Goal: Answer question/provide support: Answer question/provide support

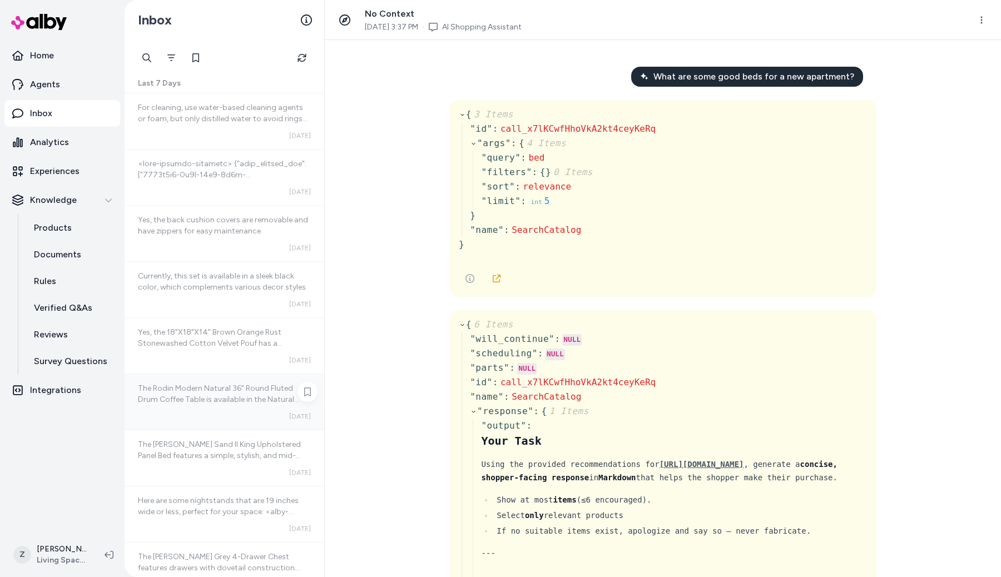
scroll to position [9906, 0]
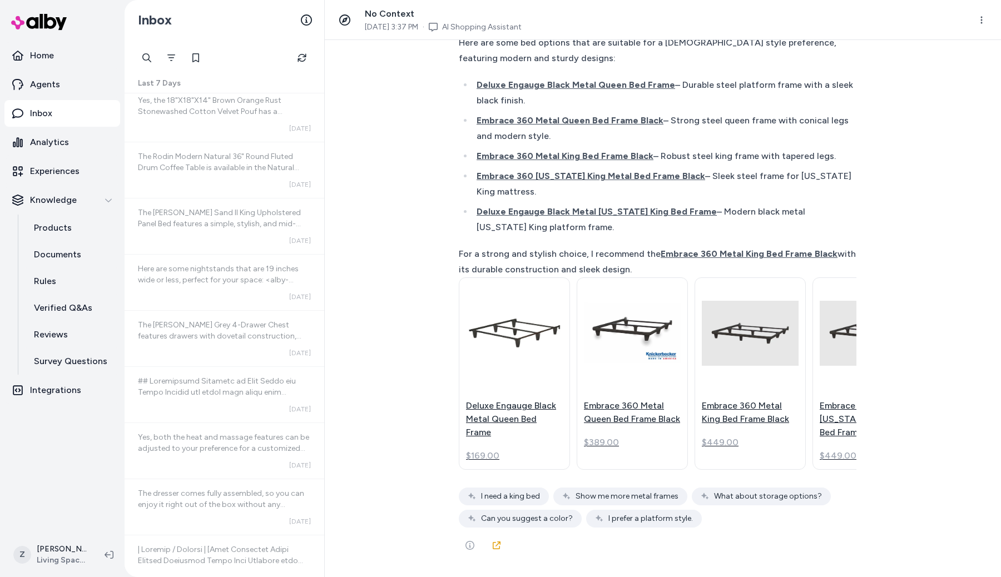
click at [398, 324] on div "What are some good beds for a new apartment? { 3 Items " id " : call_x7lKCwfHho…" at bounding box center [663, 308] width 676 height 537
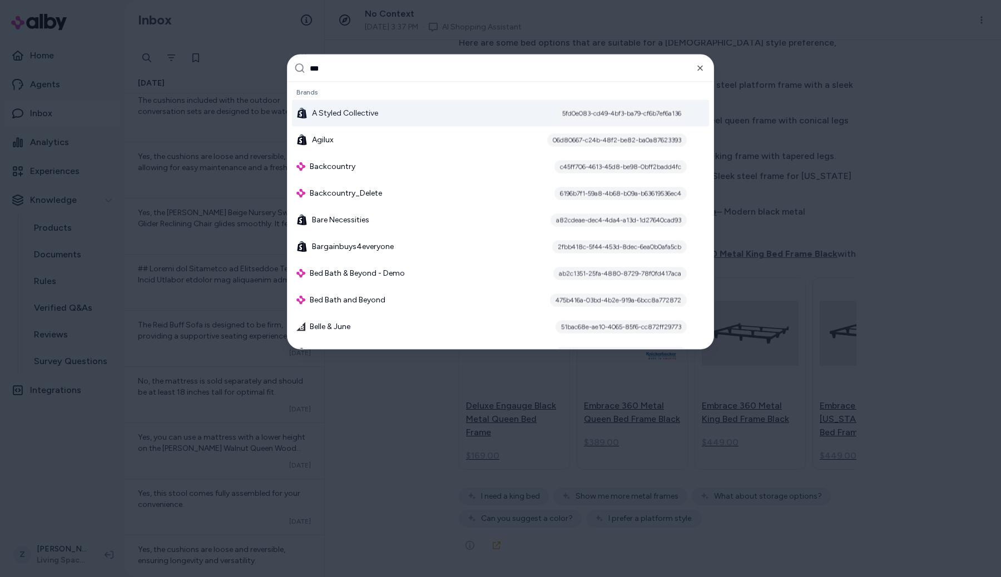
type input "****"
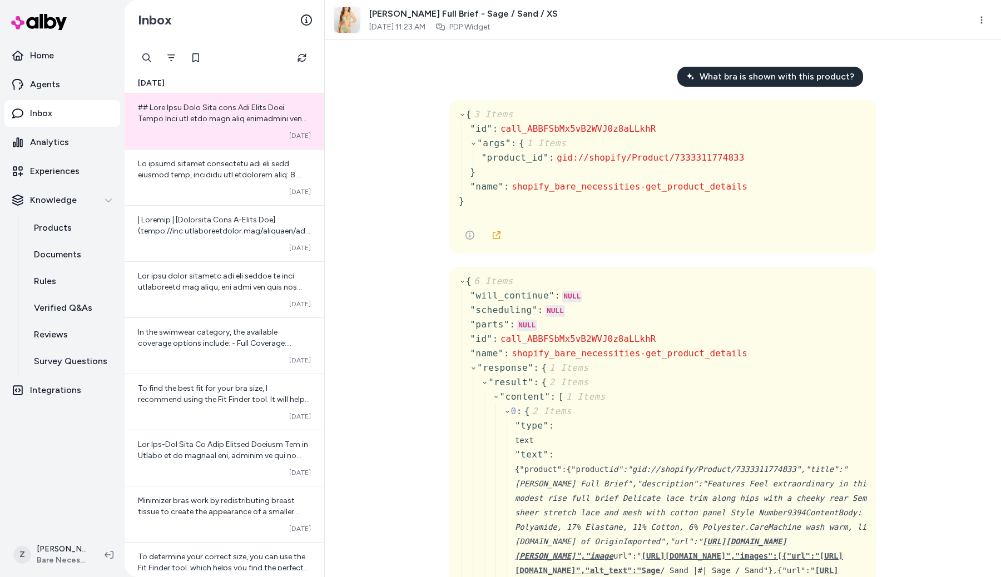
scroll to position [957, 0]
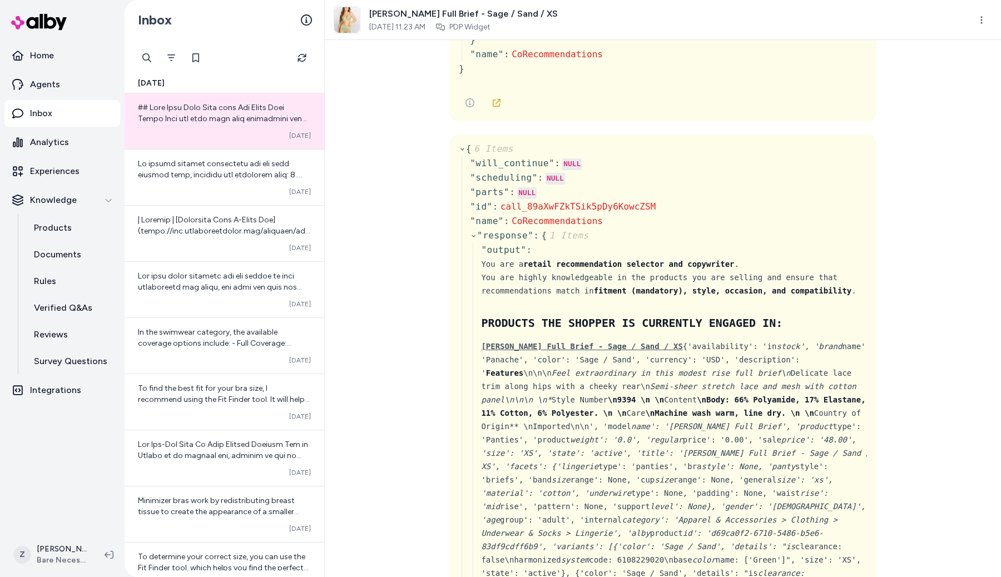
click at [356, 289] on div "What bra is shown with this product? { 3 Items " id " : call_ABBFSbMx5vB2WVJ0z8…" at bounding box center [663, 308] width 676 height 537
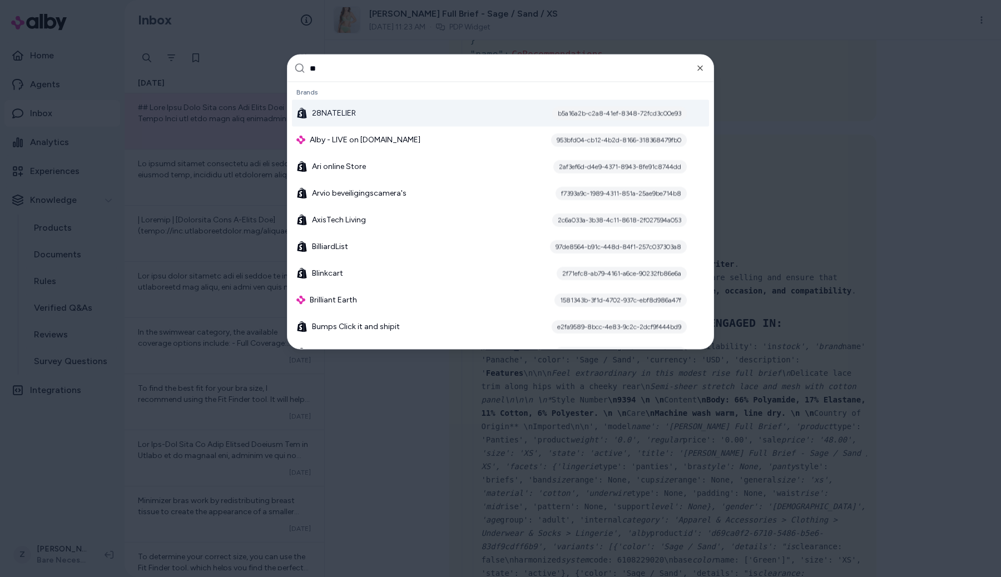
type input "***"
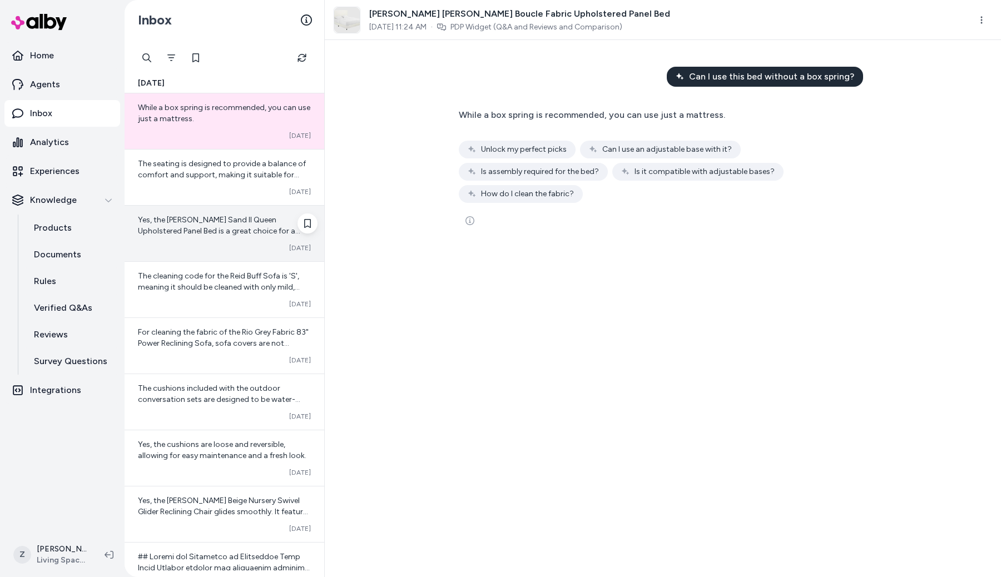
click at [252, 208] on div "Yes, the [PERSON_NAME] Sand II Queen Upholstered Panel Bed is a great choice fo…" at bounding box center [225, 234] width 200 height 56
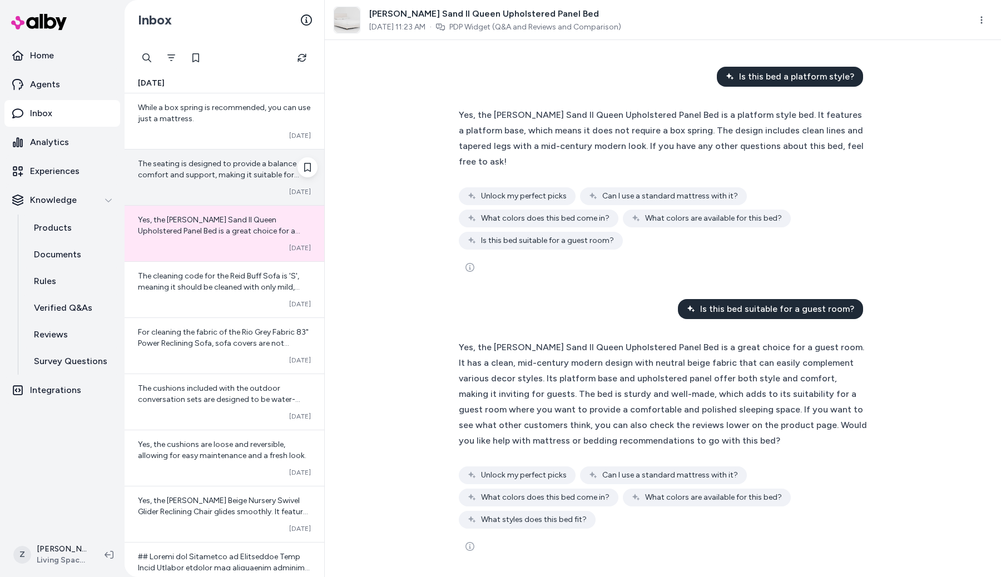
click at [245, 192] on div "Converted [DATE]" at bounding box center [224, 191] width 173 height 9
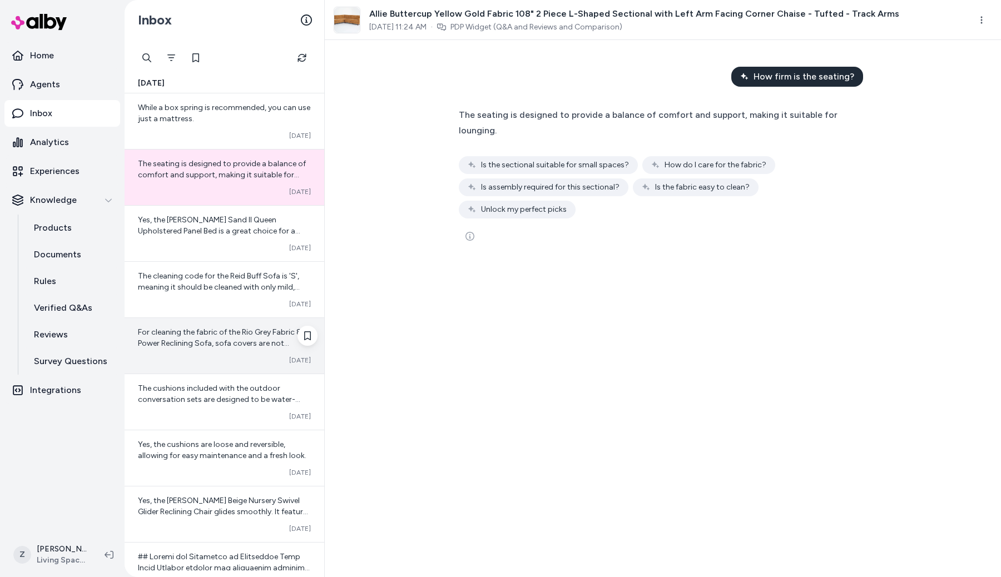
click at [240, 354] on div "For cleaning the fabric of the Rio Grey Fabric 83" Power Reclining Sofa, sofa c…" at bounding box center [225, 346] width 200 height 56
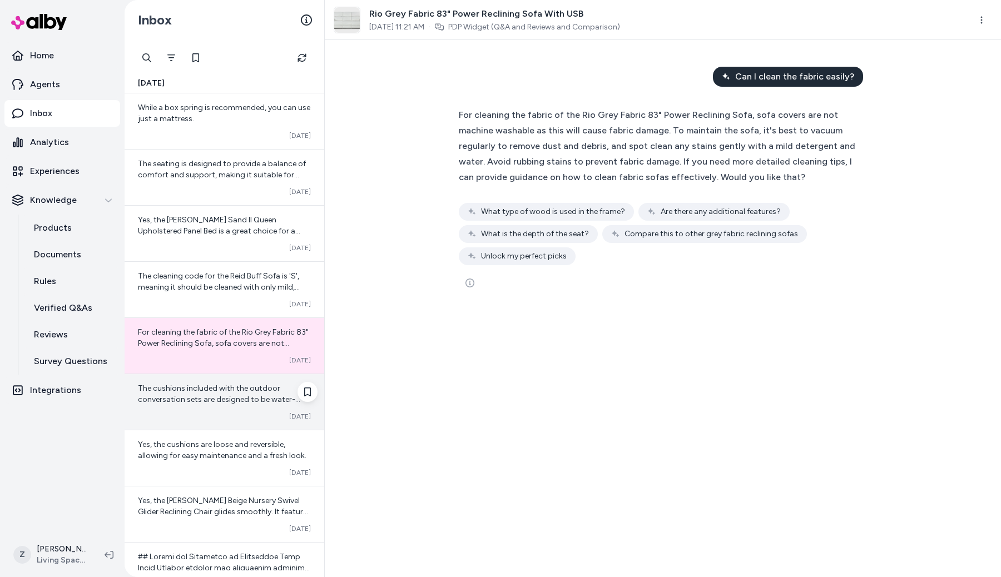
click at [234, 400] on span "The cushions included with the outdoor conversation sets are designed to be wat…" at bounding box center [223, 450] width 171 height 132
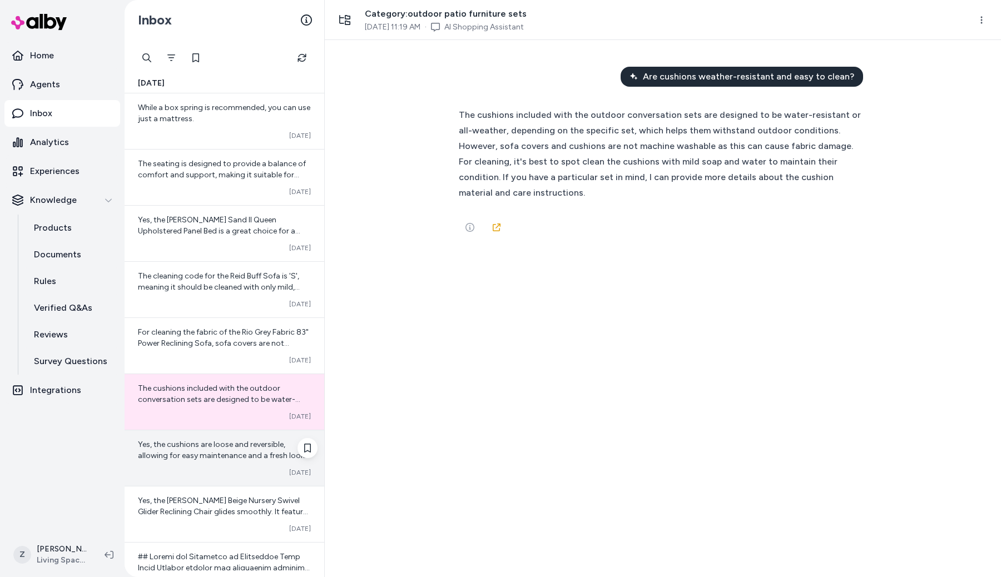
click at [226, 452] on span "Yes, the cushions are loose and reversible, allowing for easy maintenance and a…" at bounding box center [222, 450] width 168 height 21
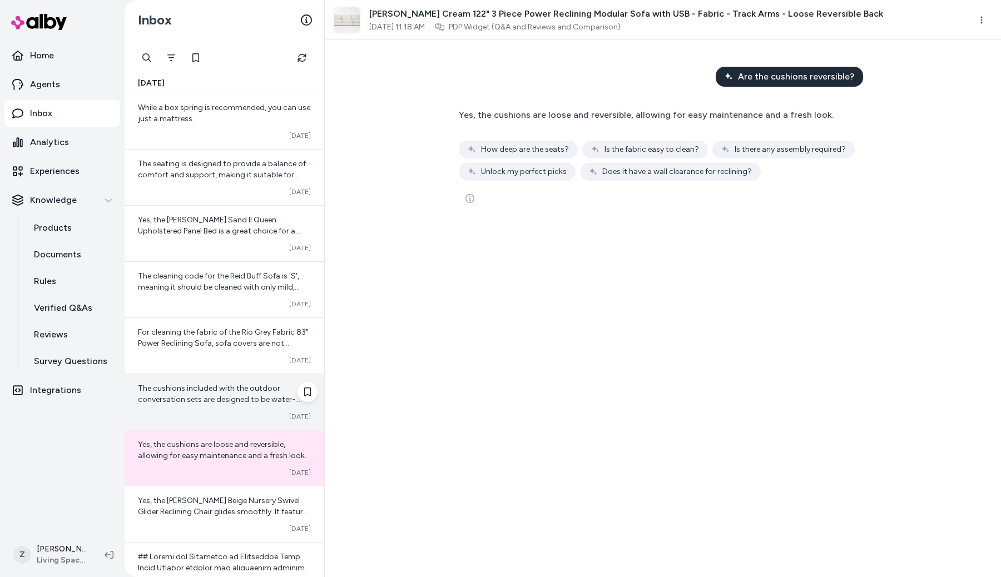
click at [225, 396] on span "The cushions included with the outdoor conversation sets are designed to be wat…" at bounding box center [223, 450] width 171 height 132
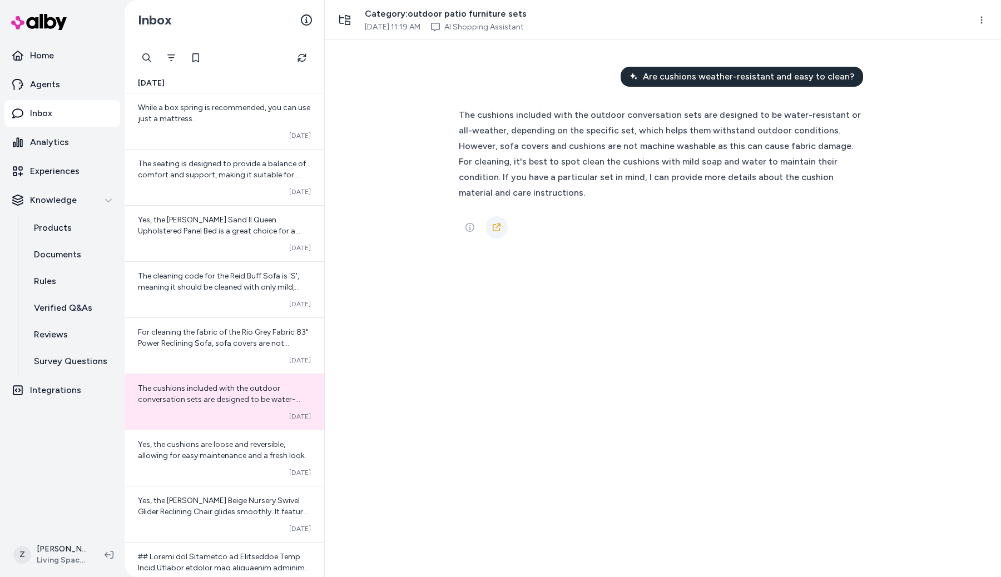
click at [503, 216] on link at bounding box center [496, 227] width 22 height 22
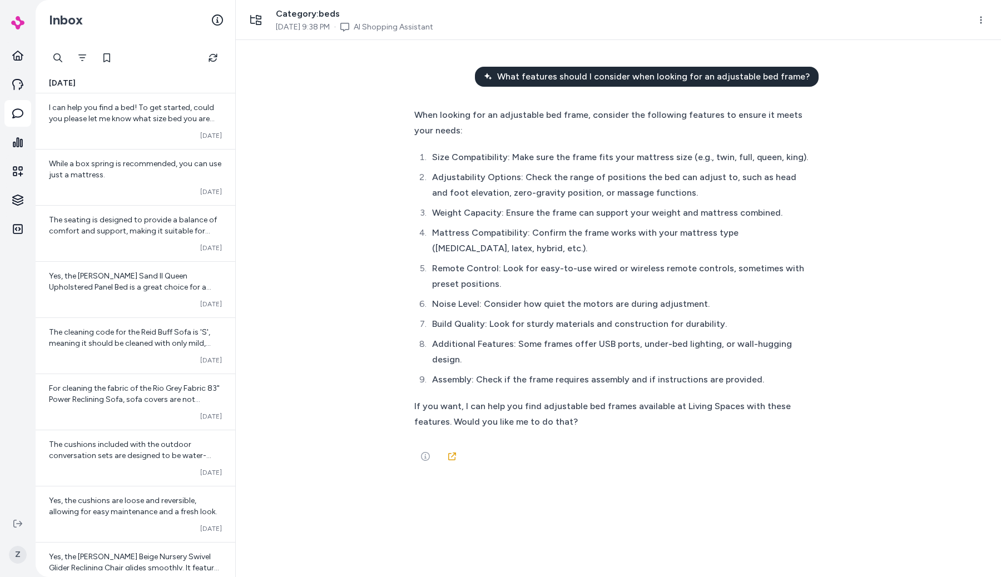
click at [283, 155] on div "What features should I consider when looking for an adjustable bed frame? When …" at bounding box center [618, 308] width 765 height 537
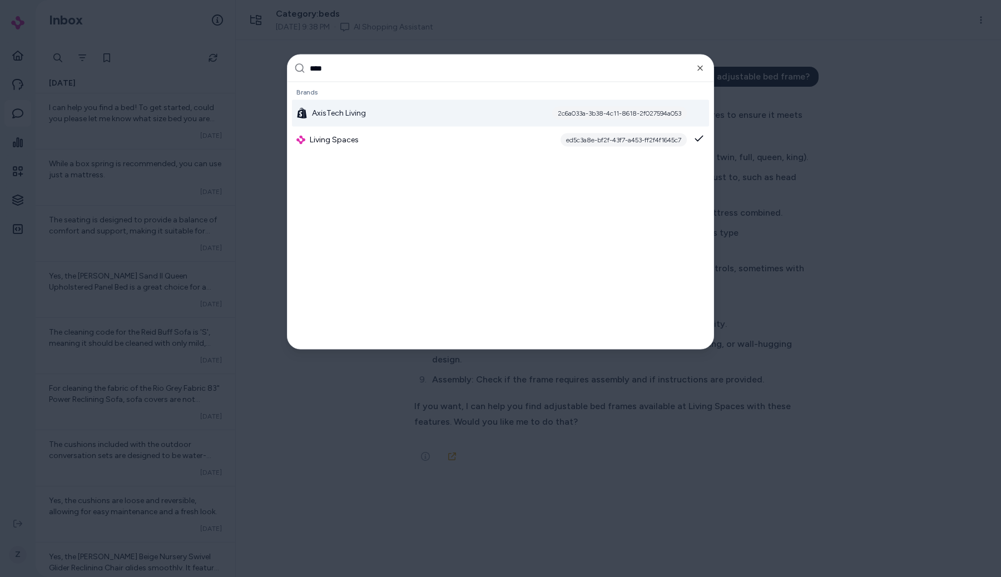
type input "*****"
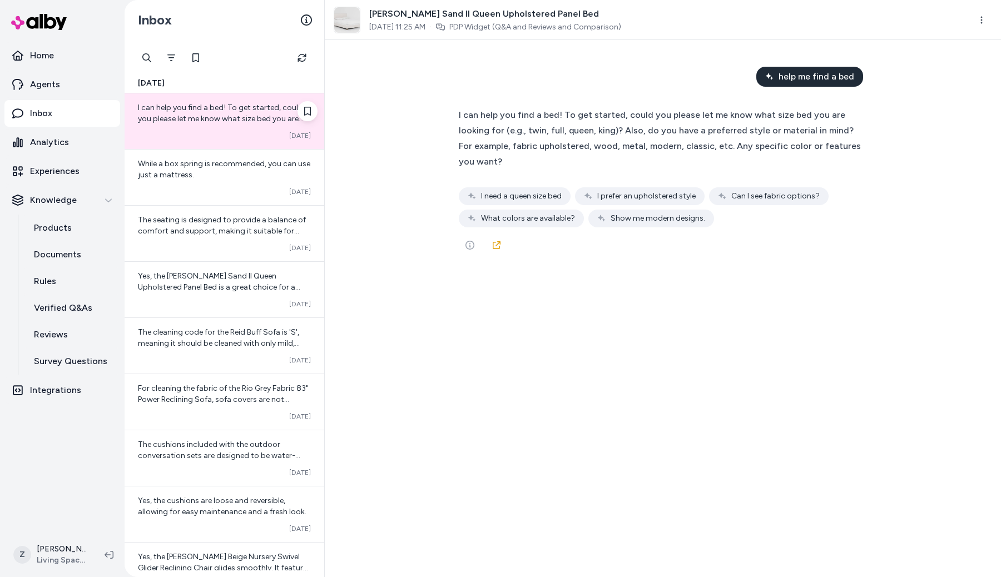
click at [194, 125] on div "I can help you find a bed! To get started, could you please let me know what si…" at bounding box center [225, 121] width 200 height 56
click at [498, 241] on icon at bounding box center [496, 245] width 9 height 9
